Goal: Task Accomplishment & Management: Manage account settings

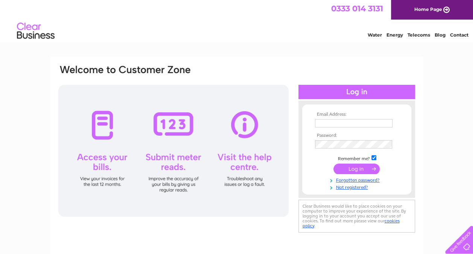
type input "scullerycookshop@outlook.com"
click at [353, 168] on input "submit" at bounding box center [357, 168] width 46 height 11
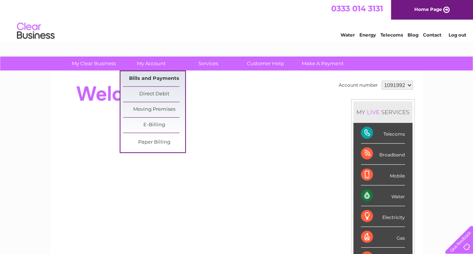
click at [151, 77] on link "Bills and Payments" at bounding box center [154, 78] width 62 height 15
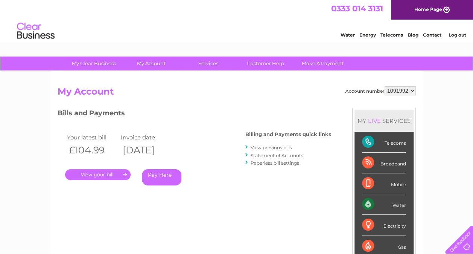
click at [102, 177] on link "." at bounding box center [98, 174] width 66 height 11
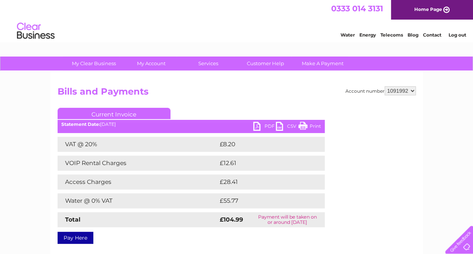
click at [267, 127] on link "PDF" at bounding box center [264, 127] width 23 height 11
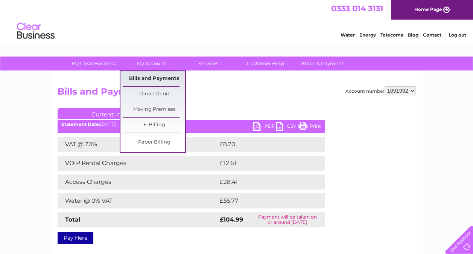
click at [157, 77] on link "Bills and Payments" at bounding box center [154, 78] width 62 height 15
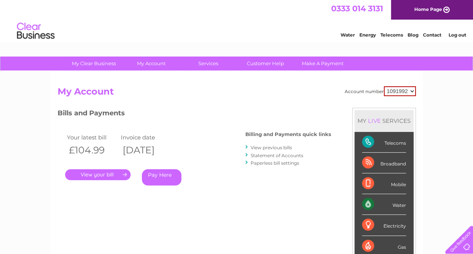
click at [257, 149] on link "View previous bills" at bounding box center [271, 148] width 41 height 6
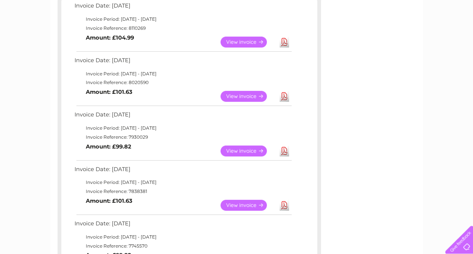
scroll to position [141, 0]
click at [235, 153] on link "View" at bounding box center [248, 150] width 55 height 11
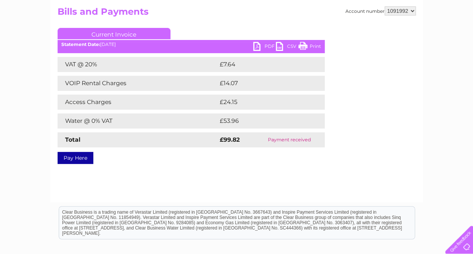
scroll to position [80, 0]
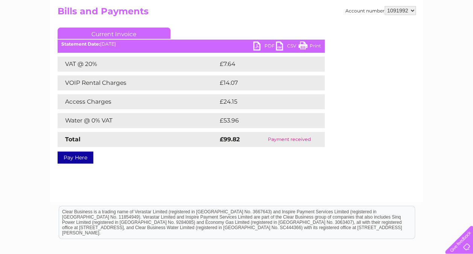
click at [258, 44] on link "PDF" at bounding box center [264, 46] width 23 height 11
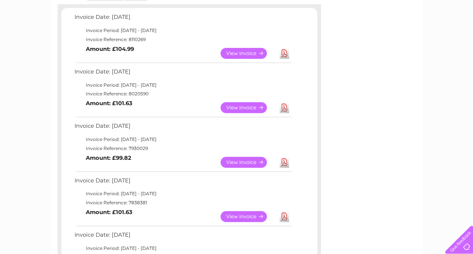
scroll to position [130, 0]
click at [235, 108] on link "View" at bounding box center [248, 107] width 55 height 11
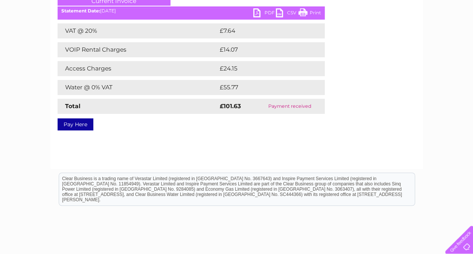
scroll to position [114, 0]
click at [265, 11] on link "PDF" at bounding box center [264, 13] width 23 height 11
